Goal: Task Accomplishment & Management: Use online tool/utility

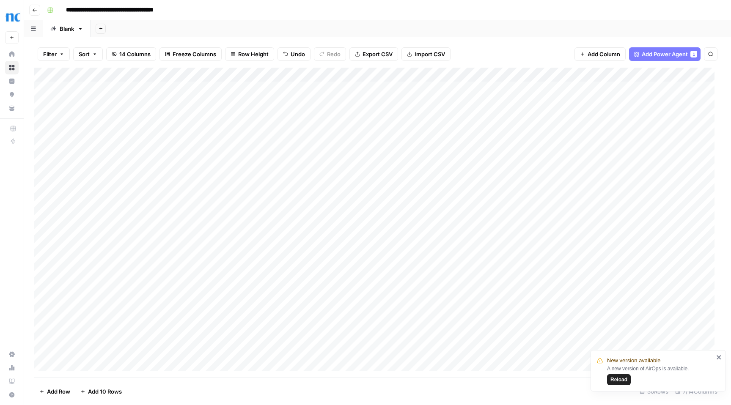
scroll to position [0, 102]
click at [464, 88] on div "Add Column" at bounding box center [377, 223] width 686 height 310
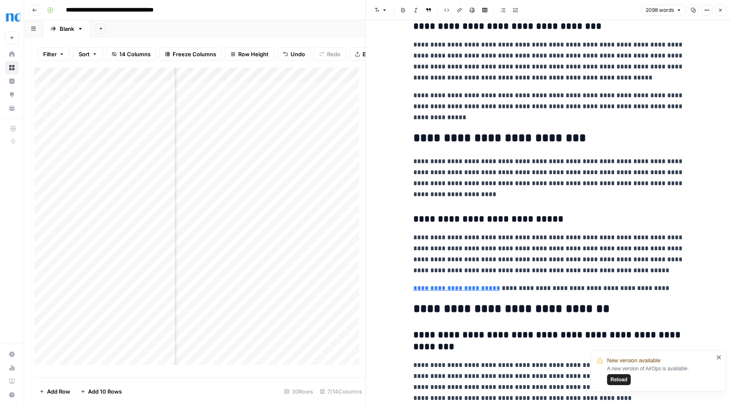
scroll to position [2836, 0]
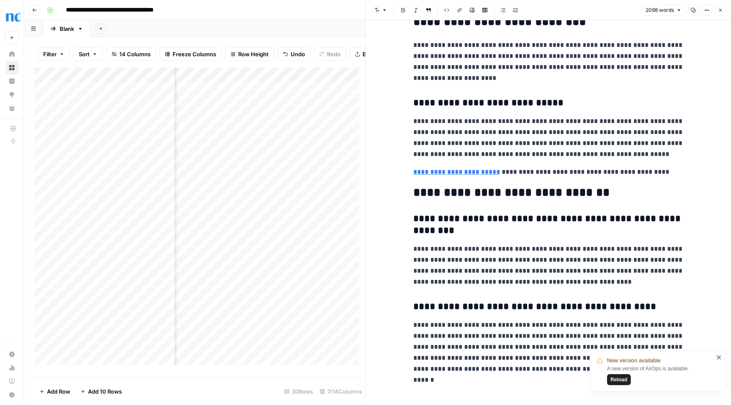
click at [722, 11] on icon "button" at bounding box center [719, 10] width 5 height 5
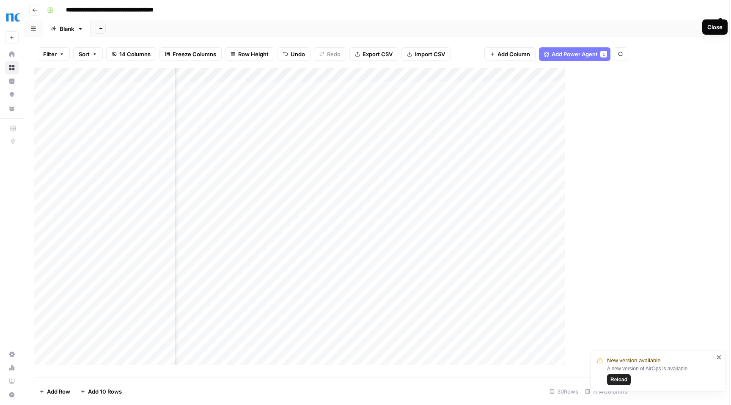
scroll to position [0, 92]
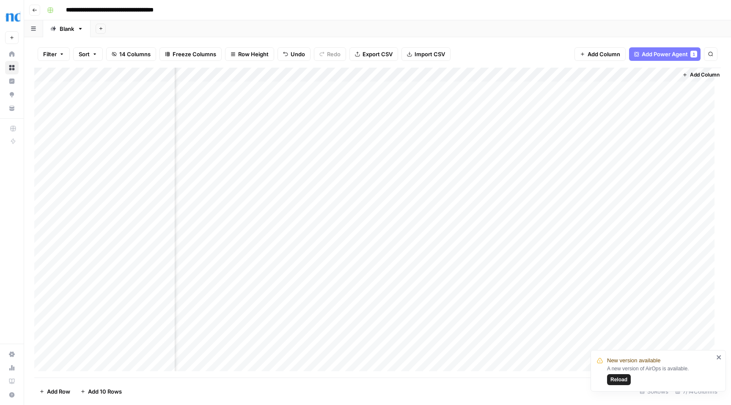
click at [655, 53] on span "Add Power Agent" at bounding box center [664, 54] width 46 height 8
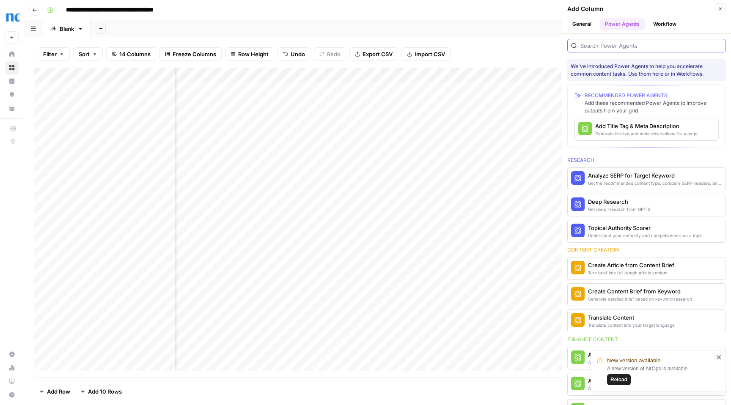
click at [650, 48] on input "search" at bounding box center [651, 45] width 142 height 8
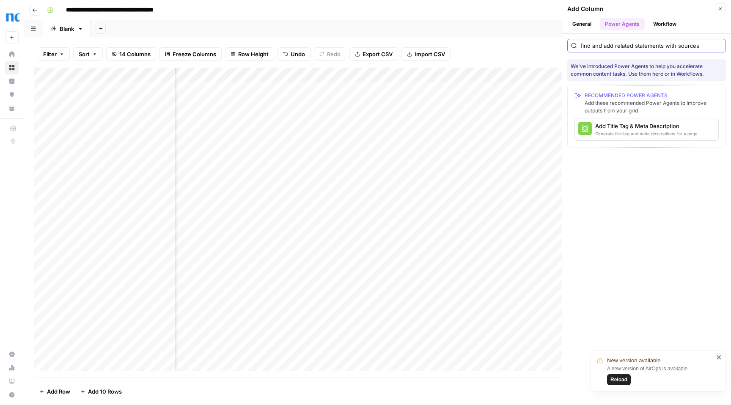
type input "find and add related statements with sources"
click at [663, 21] on button "Workflow" at bounding box center [664, 24] width 33 height 13
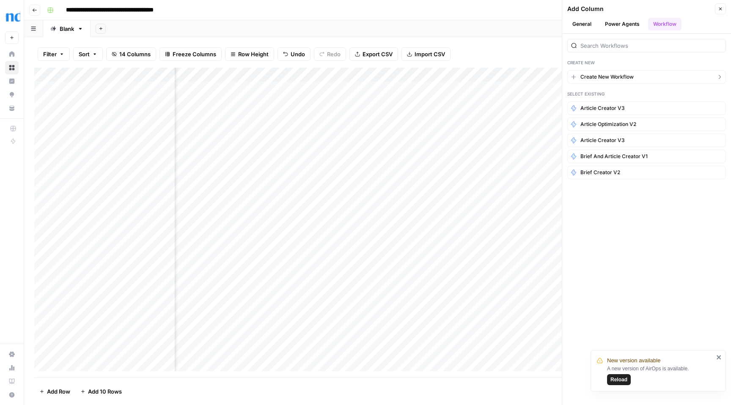
click at [606, 77] on span "Create New Workflow" at bounding box center [606, 77] width 53 height 8
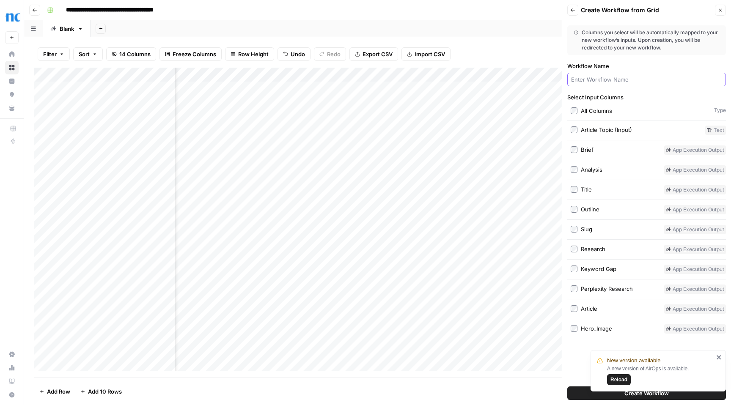
click at [642, 77] on input "Workflow Name" at bounding box center [646, 79] width 151 height 8
drag, startPoint x: 611, startPoint y: 79, endPoint x: 615, endPoint y: 75, distance: 6.0
click at [615, 75] on input "Serch and" at bounding box center [646, 79] width 151 height 8
type input "Serch and citations"
click at [719, 356] on icon "close" at bounding box center [719, 357] width 6 height 7
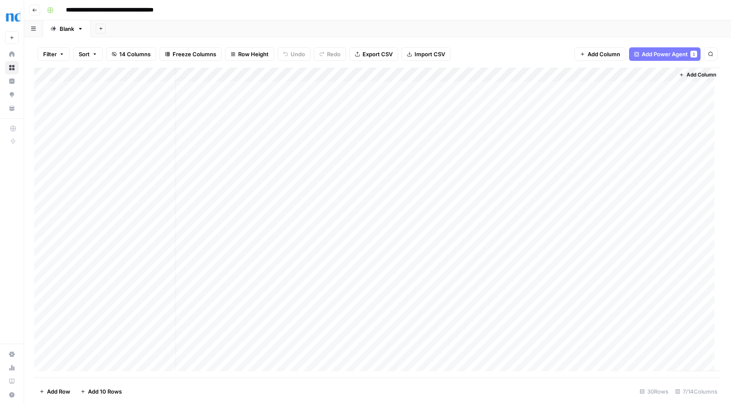
scroll to position [0, 102]
click at [661, 55] on span "Add Power Agent" at bounding box center [664, 54] width 46 height 8
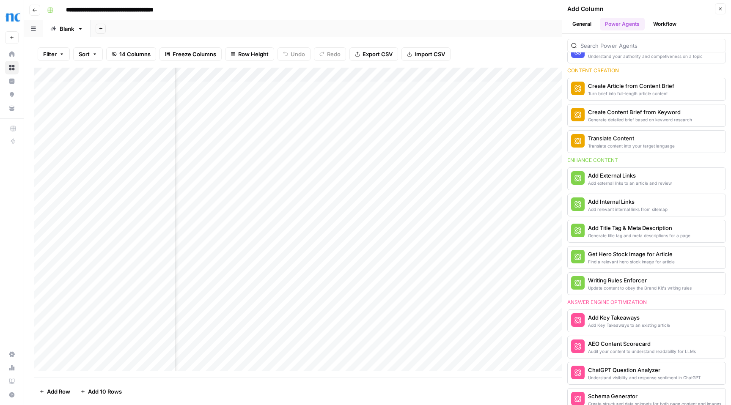
scroll to position [181, 0]
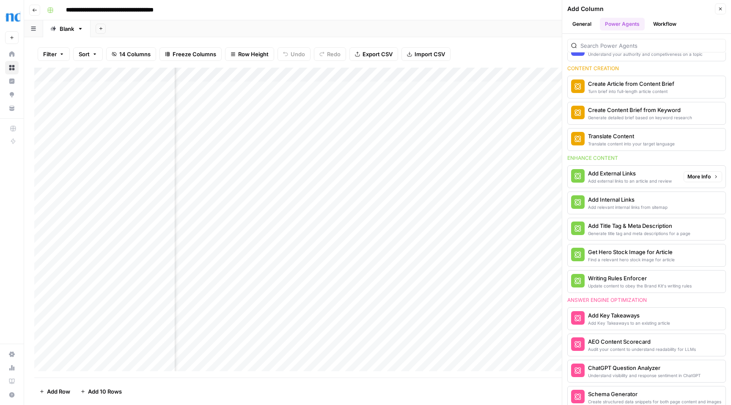
click at [691, 174] on span "More Info" at bounding box center [698, 177] width 23 height 8
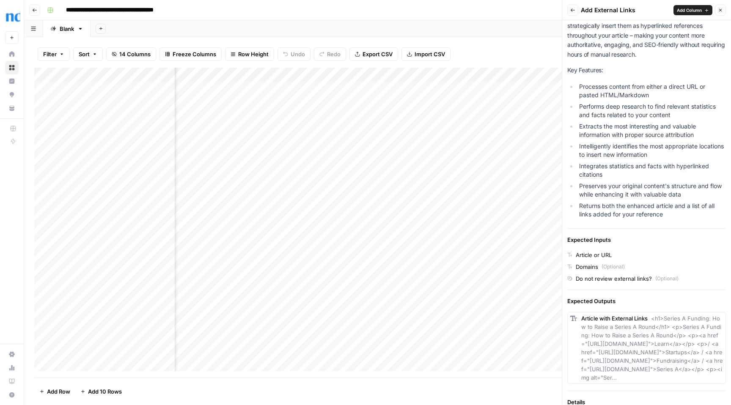
scroll to position [0, 0]
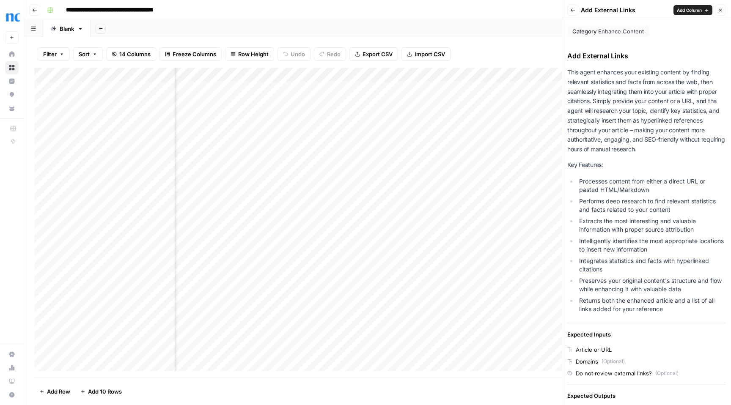
click at [696, 10] on span "Add Column" at bounding box center [688, 10] width 25 height 7
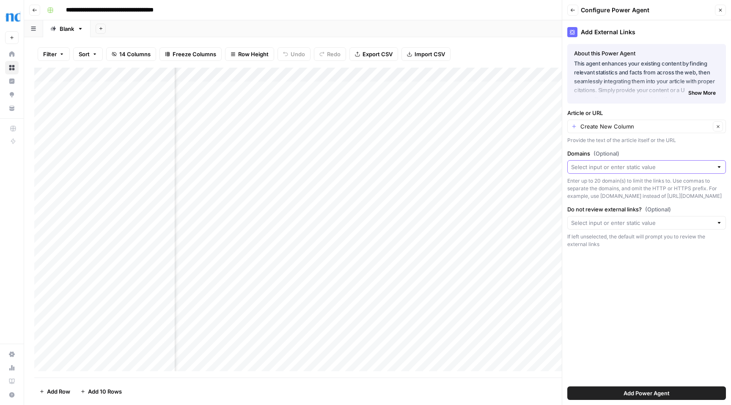
click at [634, 171] on input "Domains (Optional)" at bounding box center [642, 167] width 142 height 8
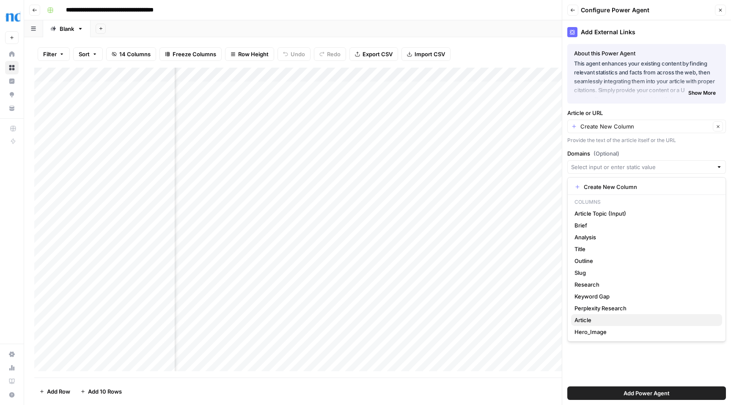
click at [618, 322] on span "Article" at bounding box center [644, 320] width 141 height 8
type input "Article"
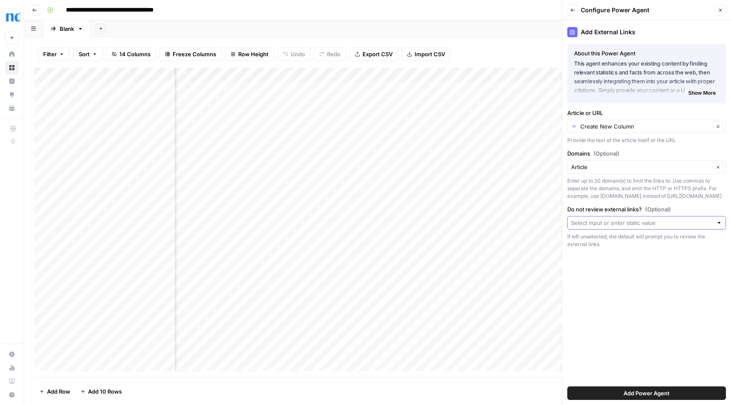
click at [663, 222] on input "Do not review external links? (Optional)" at bounding box center [642, 223] width 142 height 8
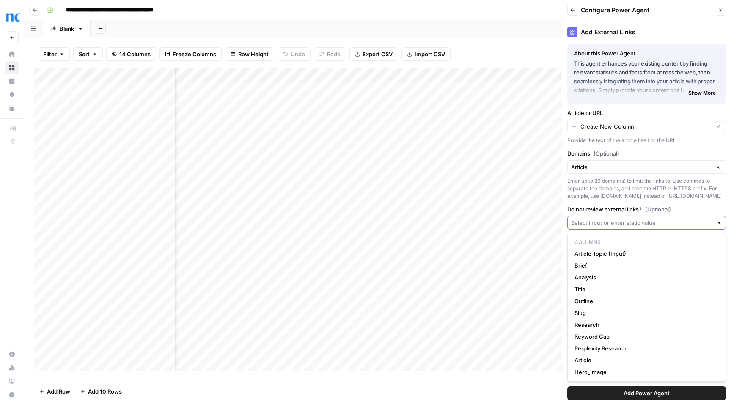
click at [663, 222] on input "Do not review external links? (Optional)" at bounding box center [642, 223] width 142 height 8
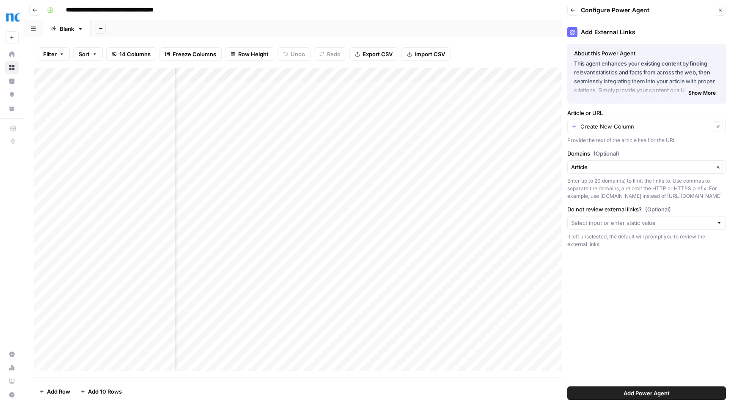
click at [685, 208] on label "Do not review external links? (Optional)" at bounding box center [646, 209] width 159 height 8
click at [685, 219] on input "Do not review external links? (Optional)" at bounding box center [642, 223] width 142 height 8
click at [686, 208] on label "Do not review external links? (Optional)" at bounding box center [646, 209] width 159 height 8
click at [686, 219] on input "Do not review external links? (Optional)" at bounding box center [642, 223] width 142 height 8
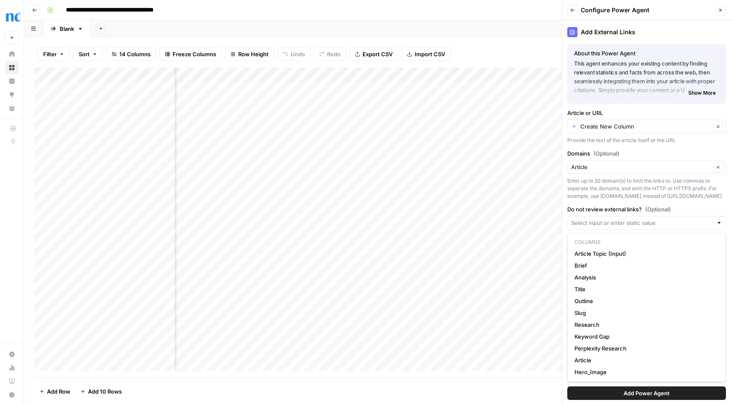
click at [627, 208] on label "Do not review external links? (Optional)" at bounding box center [646, 209] width 159 height 8
click at [627, 219] on input "Do not review external links? (Optional)" at bounding box center [642, 223] width 142 height 8
click at [564, 380] on div "Add External Links About this Power Agent This agent enhances your existing con…" at bounding box center [646, 212] width 169 height 385
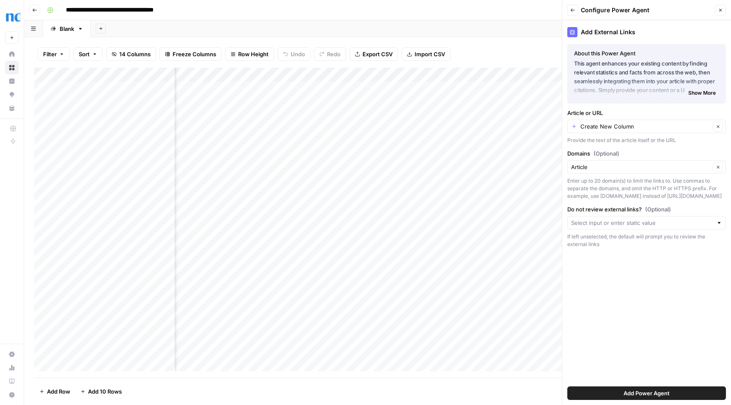
click at [642, 395] on span "Add Power Agent" at bounding box center [646, 393] width 46 height 8
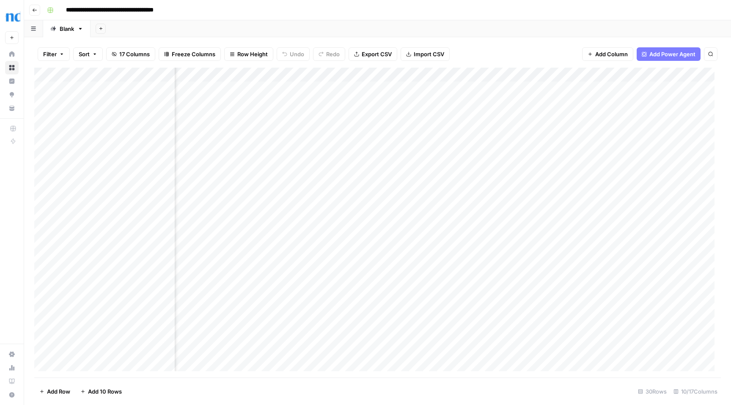
scroll to position [0, 330]
click at [345, 75] on div "Add Column" at bounding box center [377, 223] width 686 height 310
click at [447, 34] on div "Add Sheet" at bounding box center [410, 28] width 640 height 17
click at [605, 88] on div "Add Column" at bounding box center [377, 223] width 686 height 310
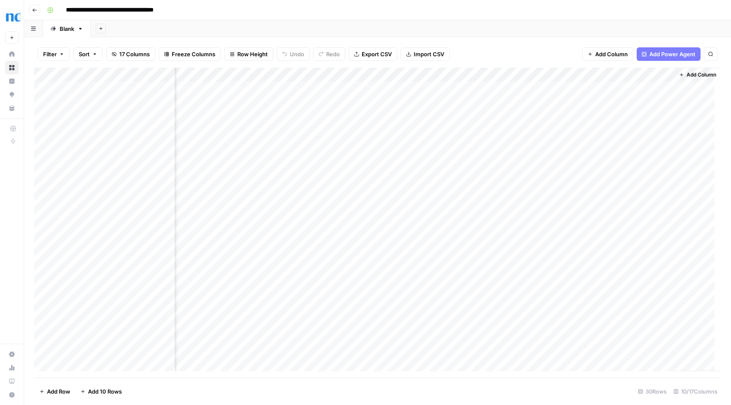
click at [573, 75] on div "Add Column" at bounding box center [377, 223] width 686 height 310
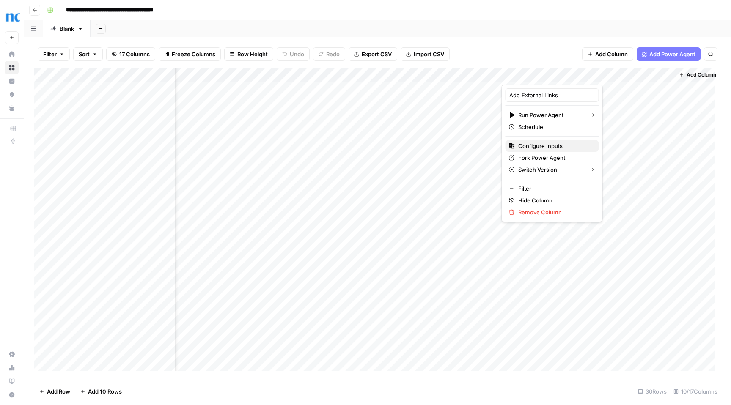
click at [558, 148] on span "Configure Inputs" at bounding box center [555, 146] width 74 height 8
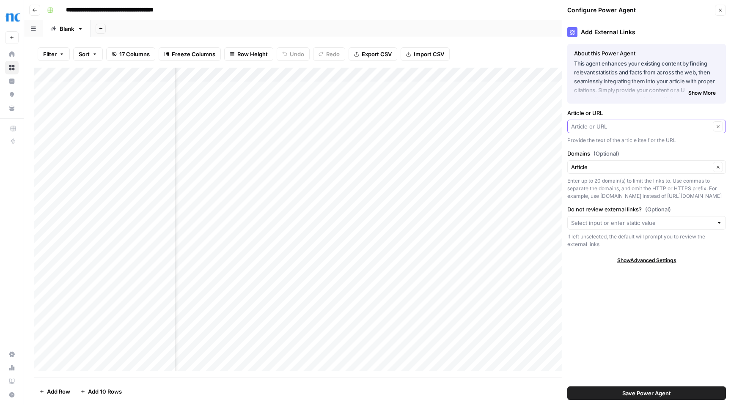
click at [677, 127] on input "Article or URL" at bounding box center [640, 126] width 139 height 8
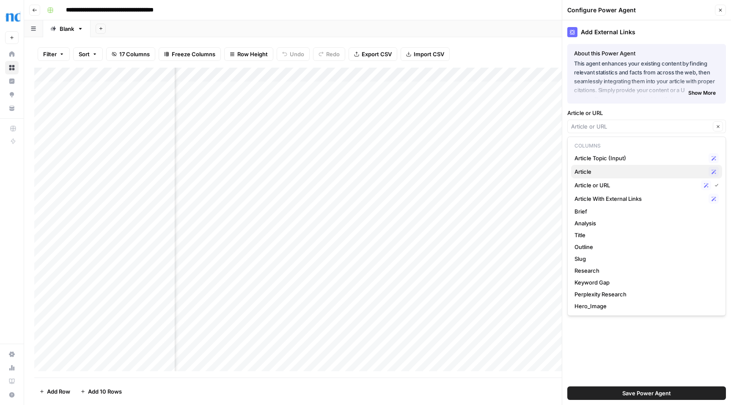
click at [614, 169] on span "Article" at bounding box center [639, 171] width 131 height 8
type input "Article"
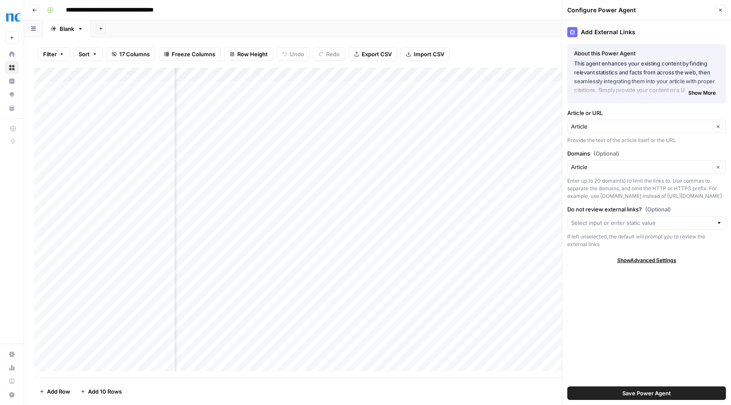
click at [640, 394] on span "Save Power Agent" at bounding box center [646, 393] width 49 height 8
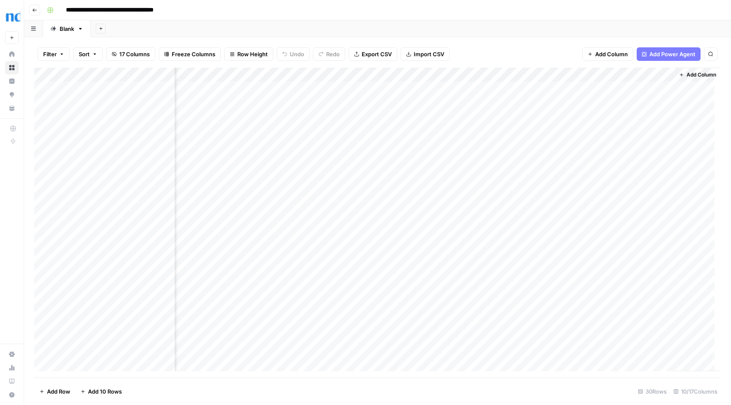
click at [538, 86] on div "Add Column" at bounding box center [377, 223] width 686 height 310
click at [574, 88] on div "Add Column" at bounding box center [377, 223] width 686 height 310
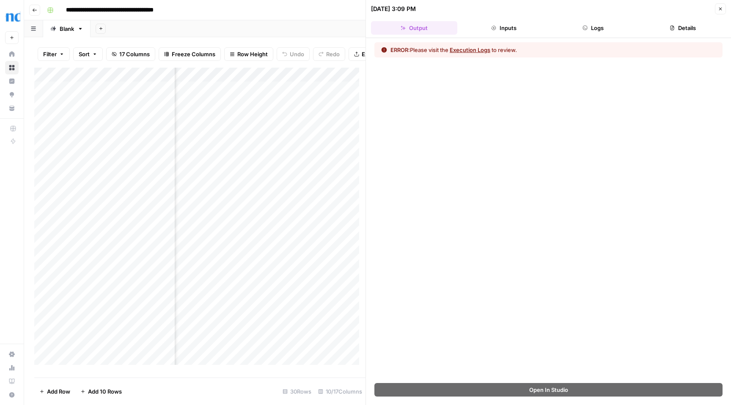
click at [477, 50] on button "Execution Logs" at bounding box center [469, 50] width 41 height 8
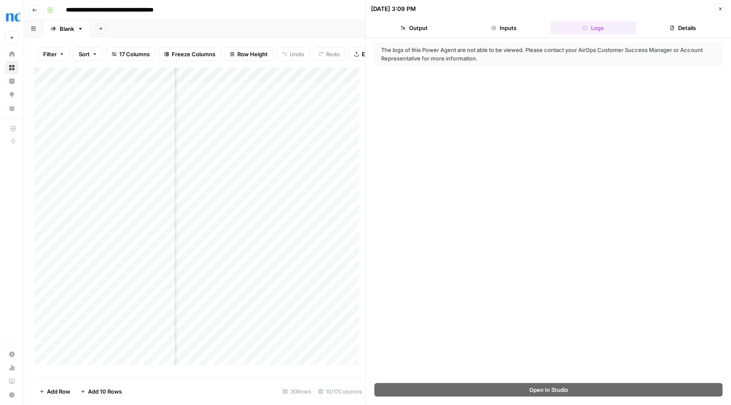
click at [720, 7] on icon "button" at bounding box center [719, 8] width 5 height 5
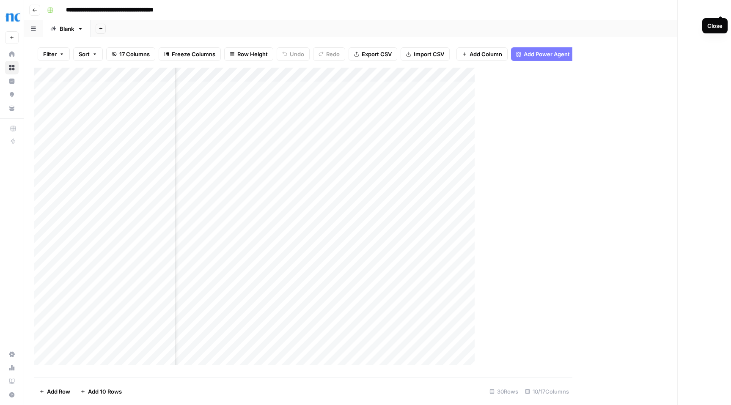
scroll to position [0, 379]
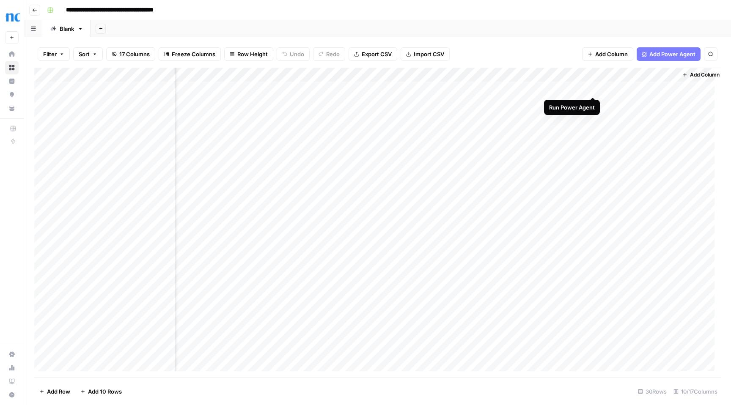
click at [593, 89] on div "Add Column" at bounding box center [377, 223] width 686 height 310
click at [572, 88] on div "Add Column" at bounding box center [377, 223] width 686 height 310
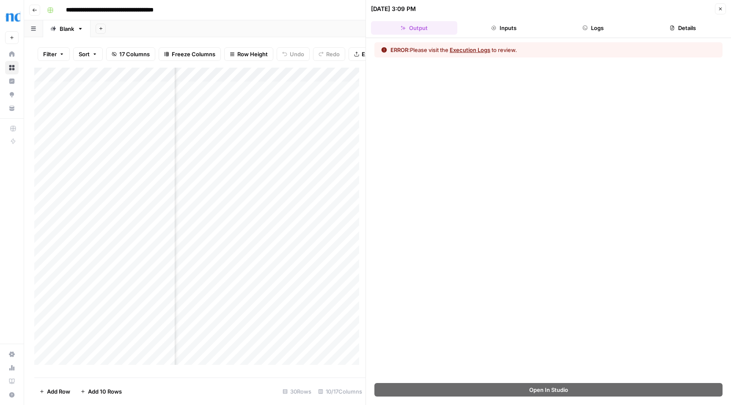
click at [482, 49] on button "Execution Logs" at bounding box center [469, 50] width 41 height 8
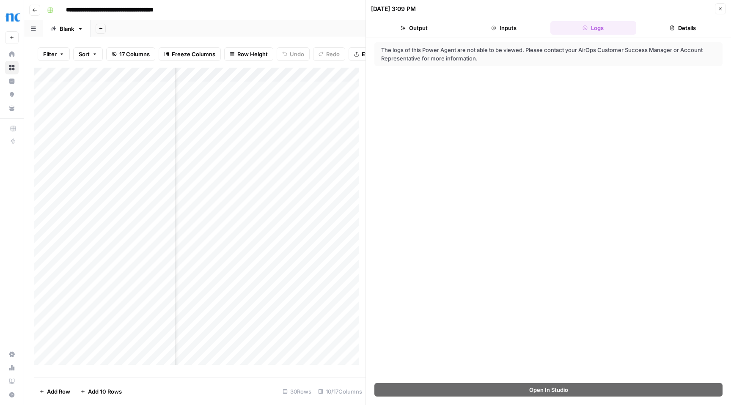
click at [518, 24] on button "Inputs" at bounding box center [503, 28] width 86 height 14
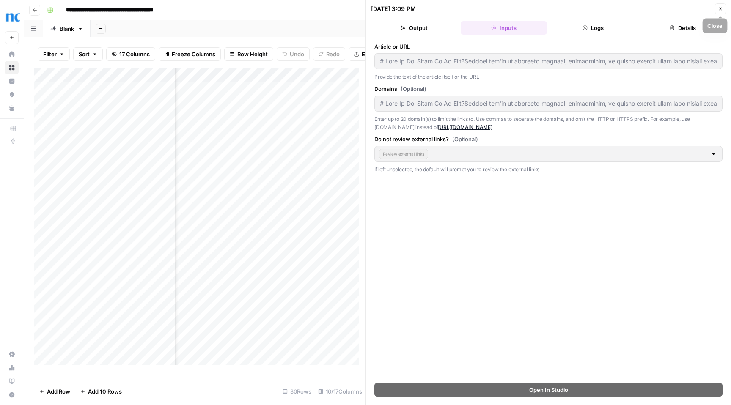
click at [722, 8] on icon "button" at bounding box center [719, 8] width 5 height 5
type input "# Lore Ip Dol Sitam Co Ad Elit?Seddoei tem'in utlaboreetd magnaal, enimadminim,…"
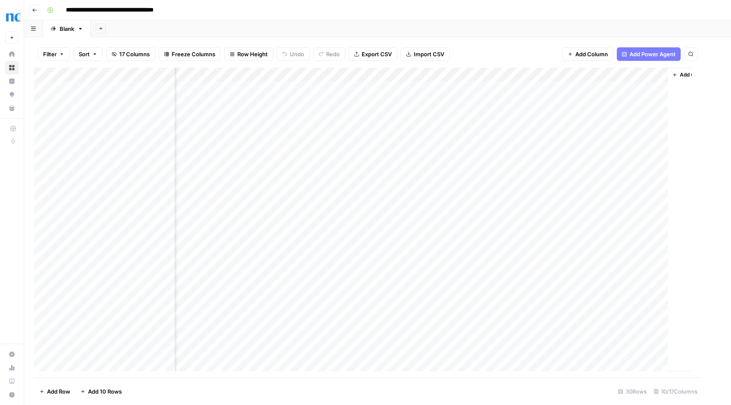
scroll to position [0, 379]
click at [585, 74] on div "Add Column" at bounding box center [377, 223] width 686 height 310
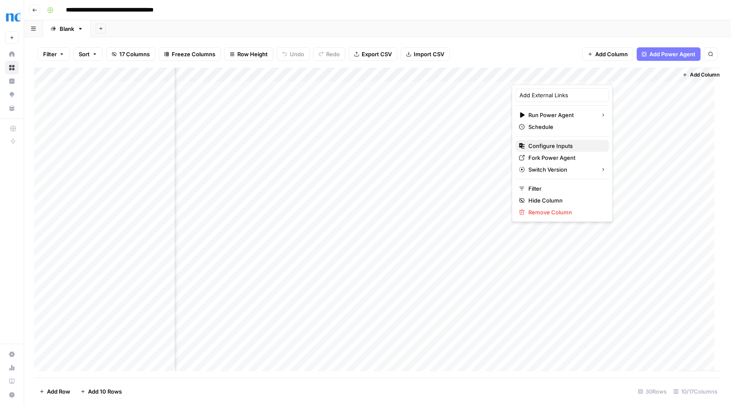
click at [568, 143] on span "Configure Inputs" at bounding box center [565, 146] width 74 height 8
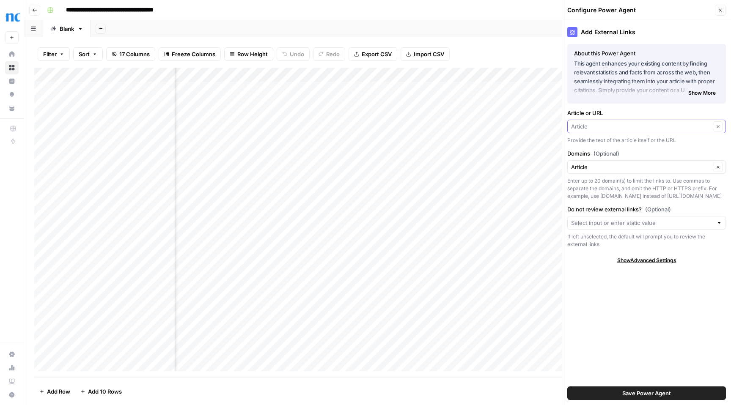
click at [680, 125] on input "Article or URL" at bounding box center [640, 126] width 139 height 8
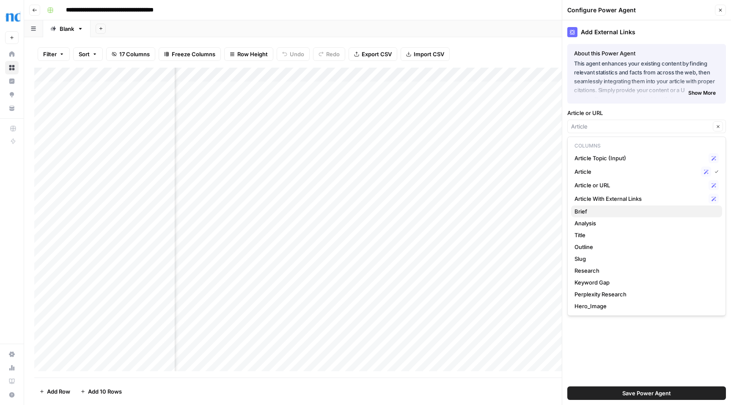
click at [602, 209] on span "Brief" at bounding box center [644, 211] width 141 height 8
type input "Brief"
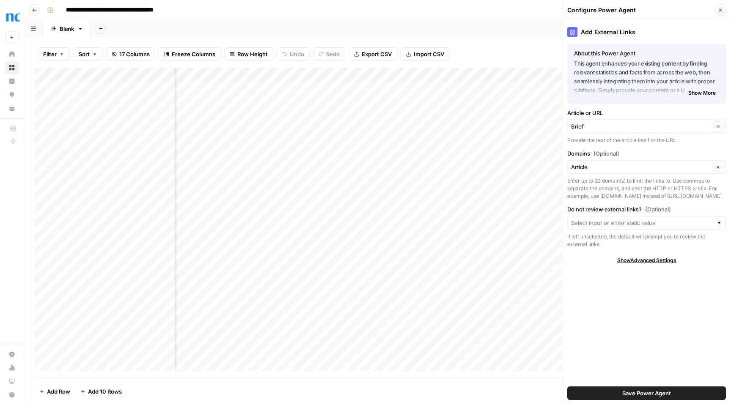
click at [652, 392] on span "Save Power Agent" at bounding box center [646, 393] width 49 height 8
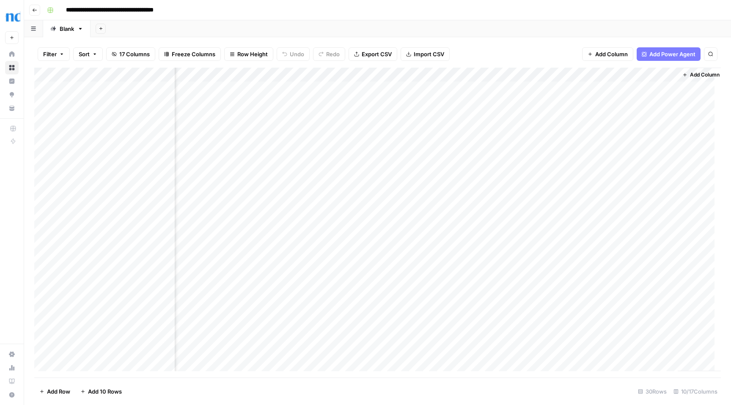
click at [592, 88] on div "Add Column" at bounding box center [377, 223] width 686 height 310
click at [543, 87] on div "Add Column" at bounding box center [377, 223] width 686 height 310
